Goal: Find specific page/section: Find specific page/section

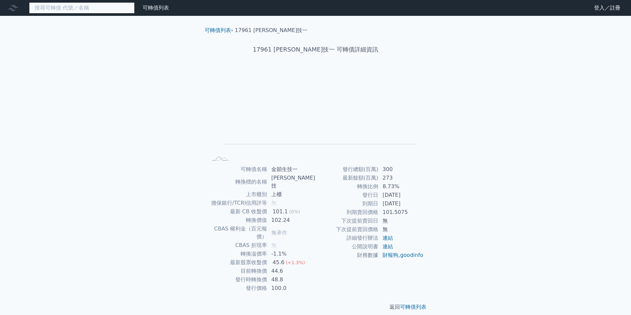
click at [110, 11] on input at bounding box center [82, 7] width 106 height 11
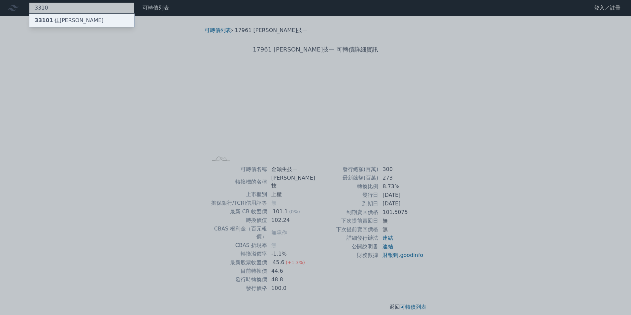
type input "3310"
click at [101, 21] on div "33101 佳穎一" at bounding box center [81, 20] width 105 height 13
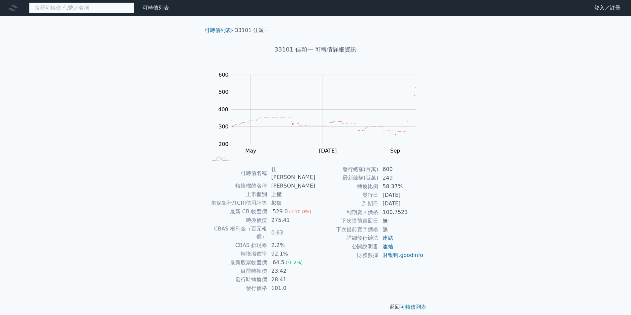
click at [105, 11] on input at bounding box center [82, 7] width 106 height 11
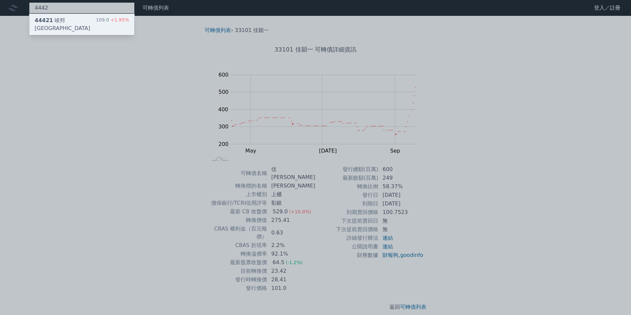
type input "4442"
click at [108, 17] on div "109.0 +1.95%" at bounding box center [112, 25] width 33 height 16
